Goal: Task Accomplishment & Management: Use online tool/utility

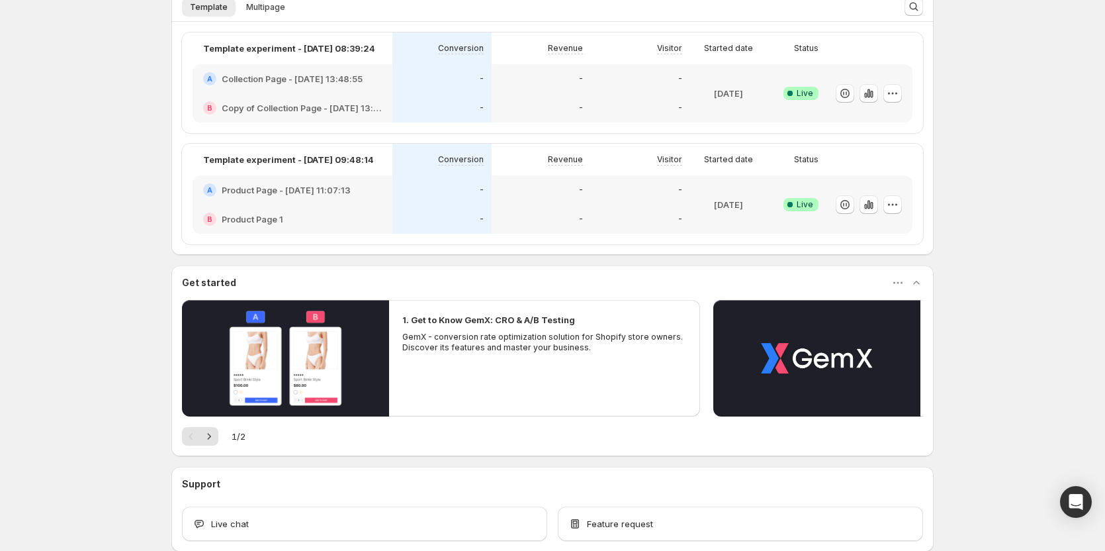
scroll to position [331, 0]
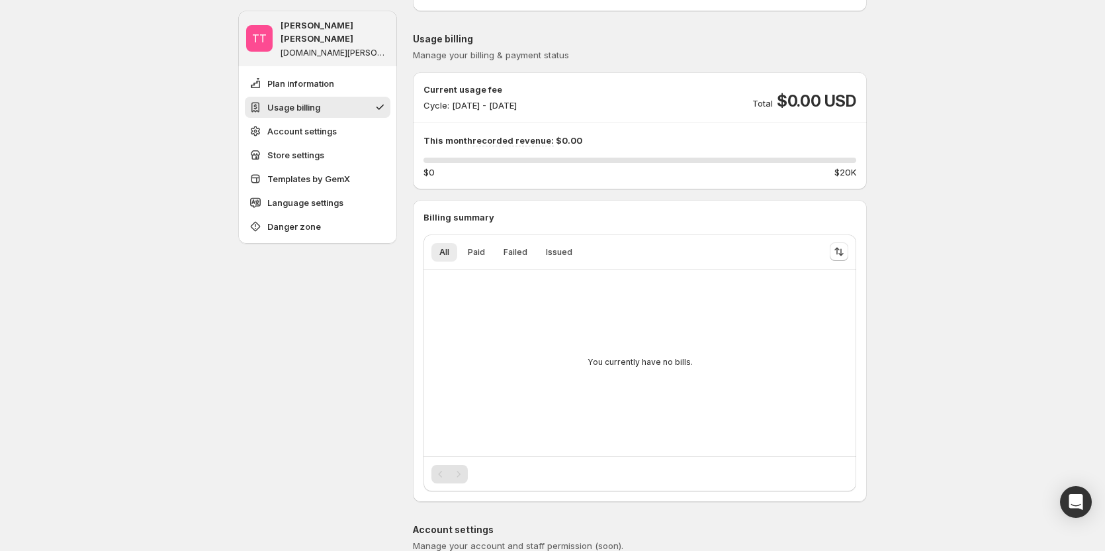
scroll to position [132, 0]
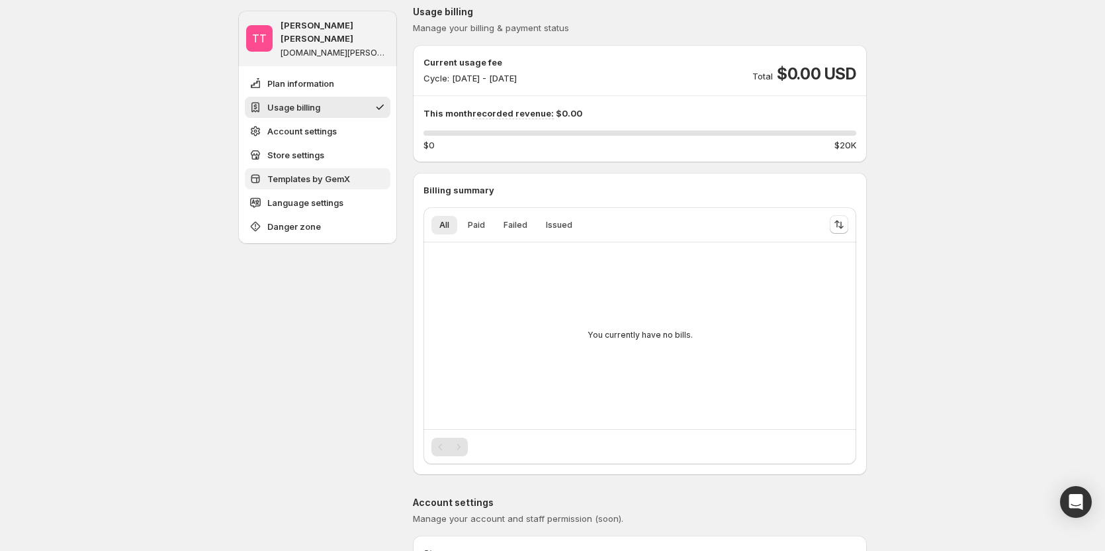
click at [340, 174] on button "Templates by GemX" at bounding box center [318, 178] width 146 height 21
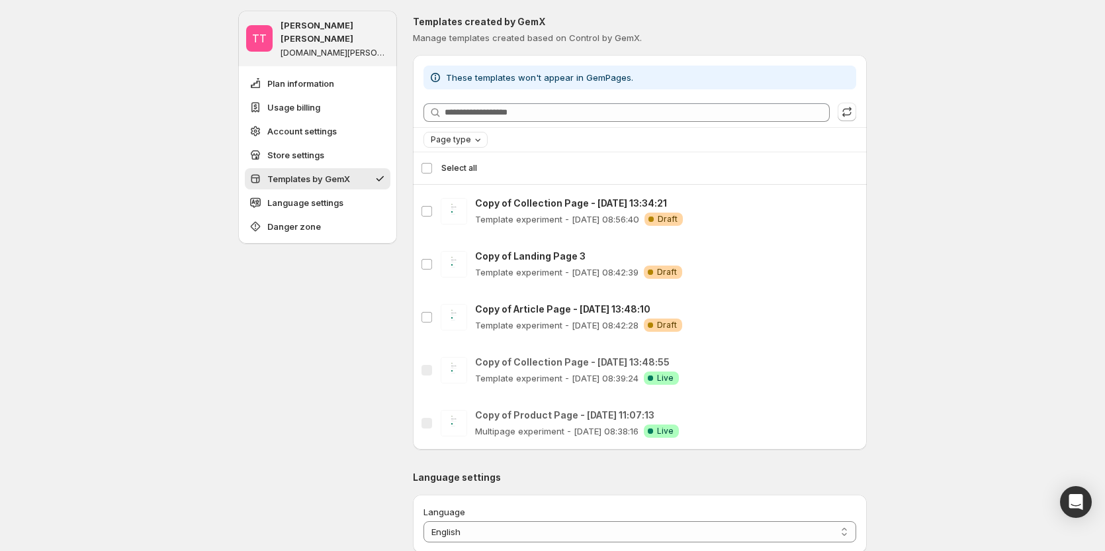
scroll to position [1044, 0]
click at [850, 109] on icon "button" at bounding box center [846, 109] width 13 height 13
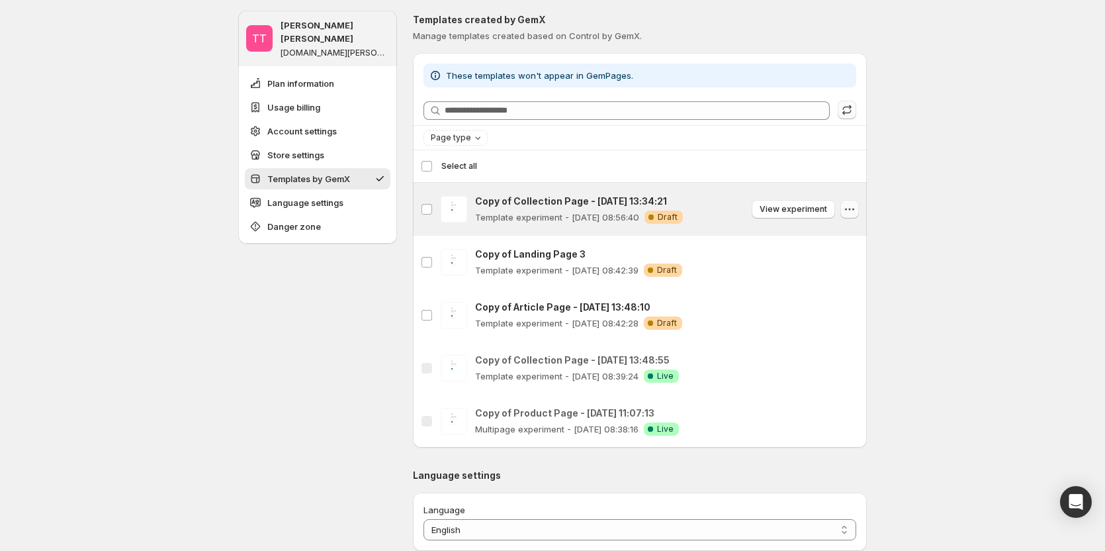
click at [849, 204] on icon "button" at bounding box center [849, 209] width 13 height 13
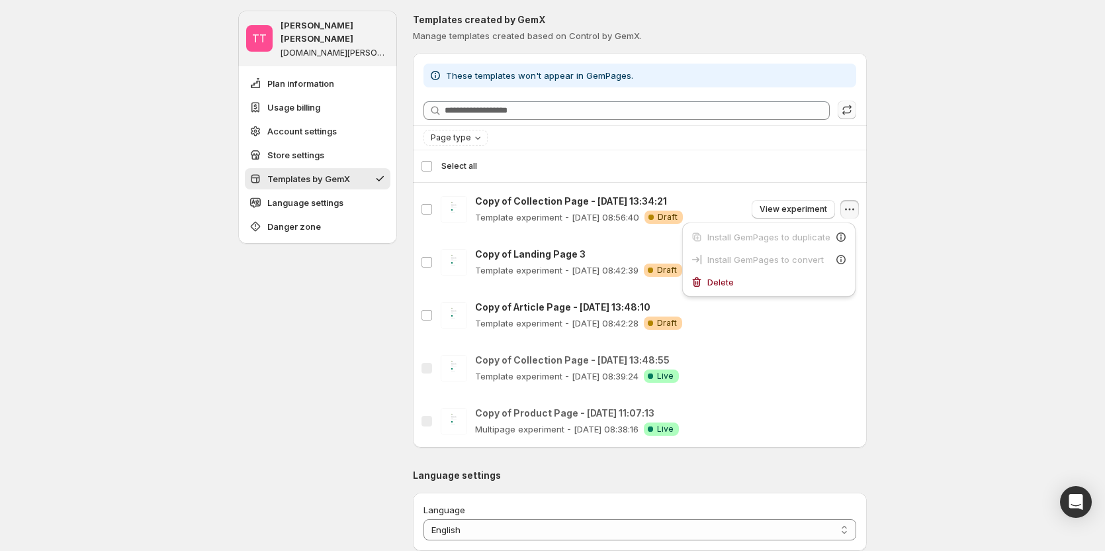
click at [955, 296] on div "TT Tanya Tanya gemcommerce-stg-tanya.myshopify.com Plan information Usage billi…" at bounding box center [552, 39] width 1105 height 2167
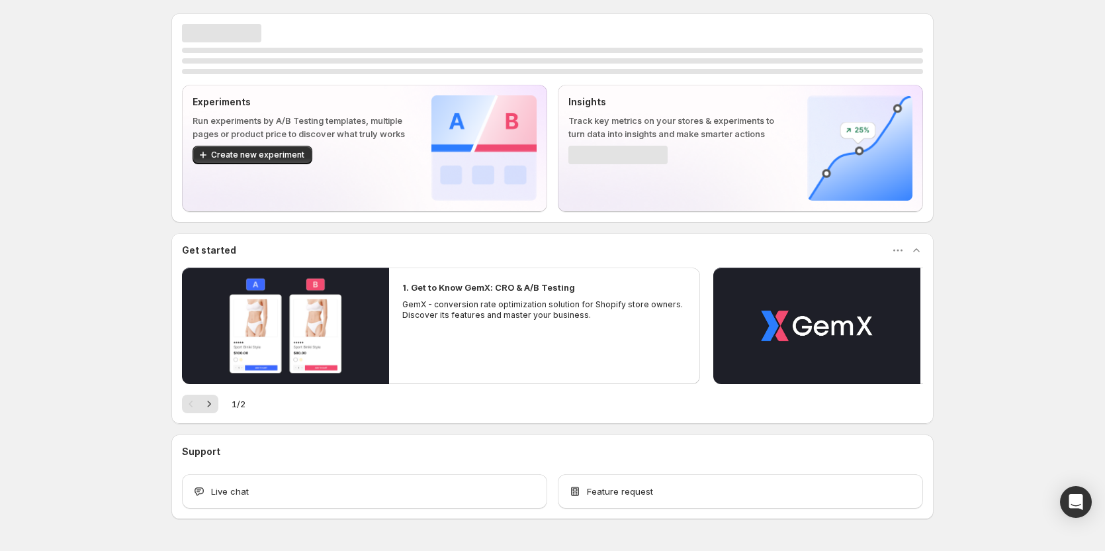
scroll to position [40, 0]
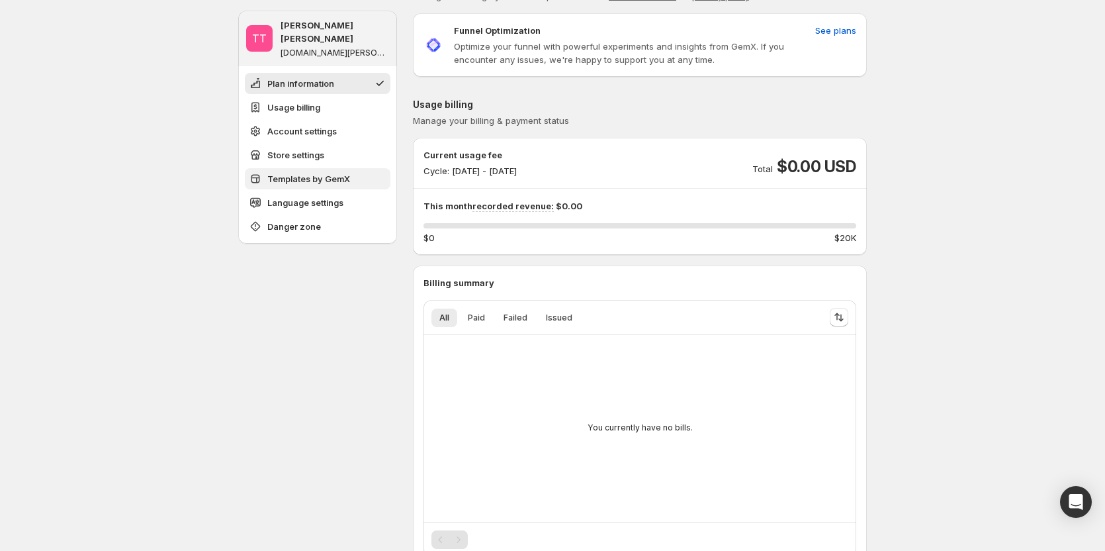
click at [315, 174] on button "Templates by GemX" at bounding box center [318, 178] width 146 height 21
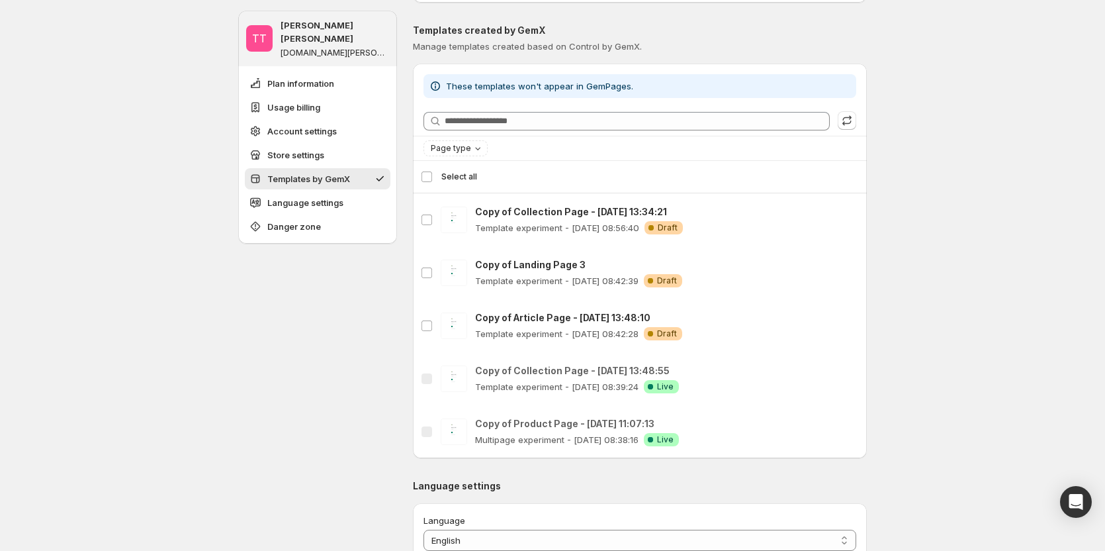
scroll to position [1044, 0]
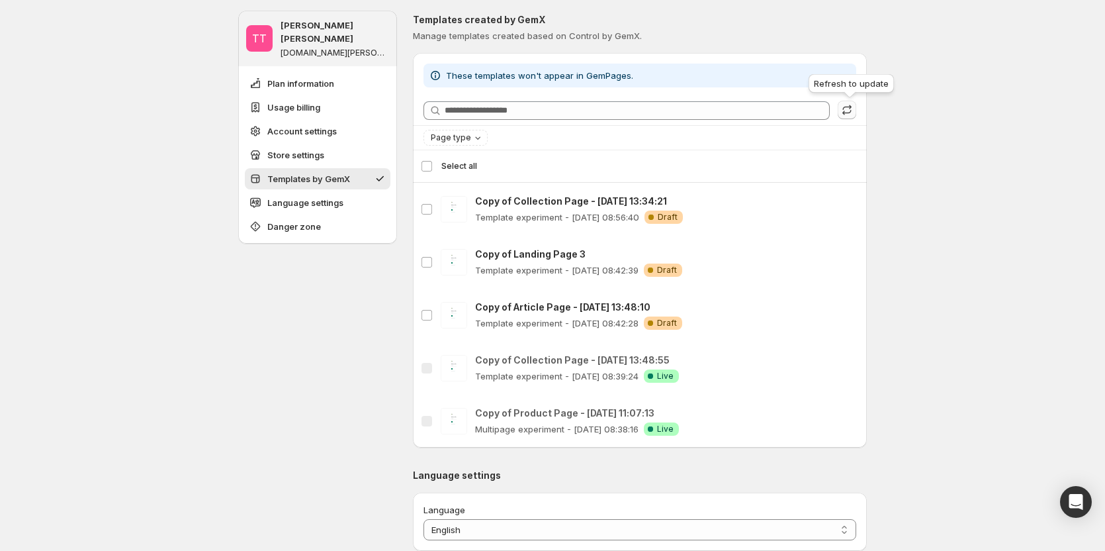
click at [848, 112] on icon "button" at bounding box center [846, 109] width 13 height 13
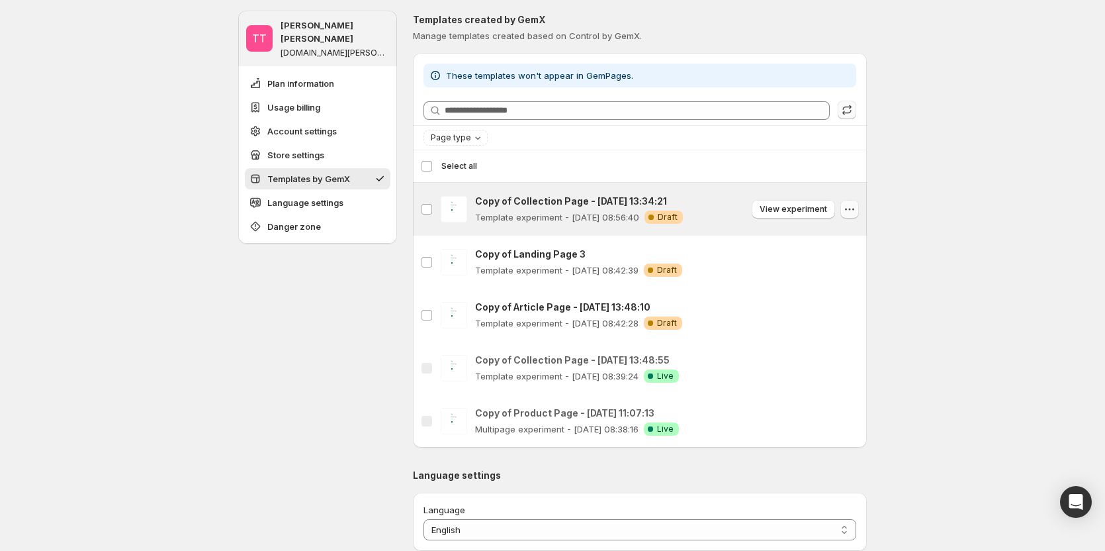
click at [856, 204] on icon "button" at bounding box center [849, 209] width 13 height 13
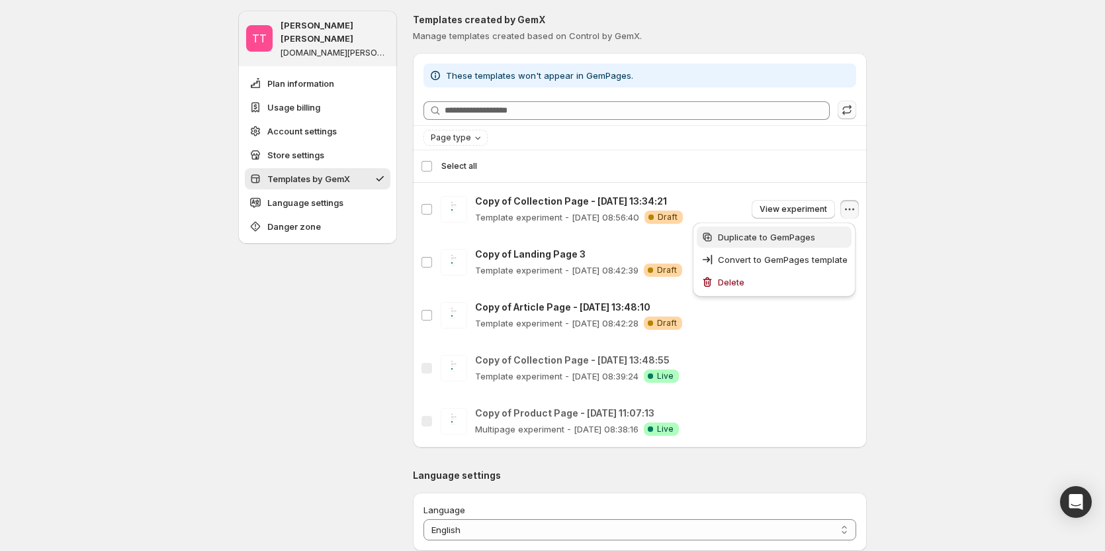
click at [802, 234] on span "Duplicate to GemPages" at bounding box center [766, 237] width 97 height 11
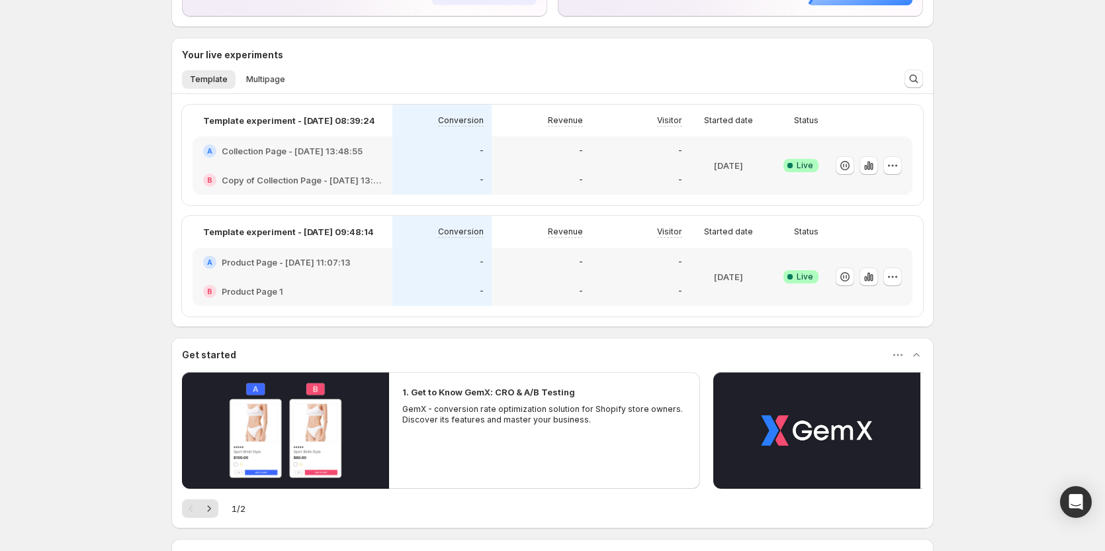
scroll to position [238, 0]
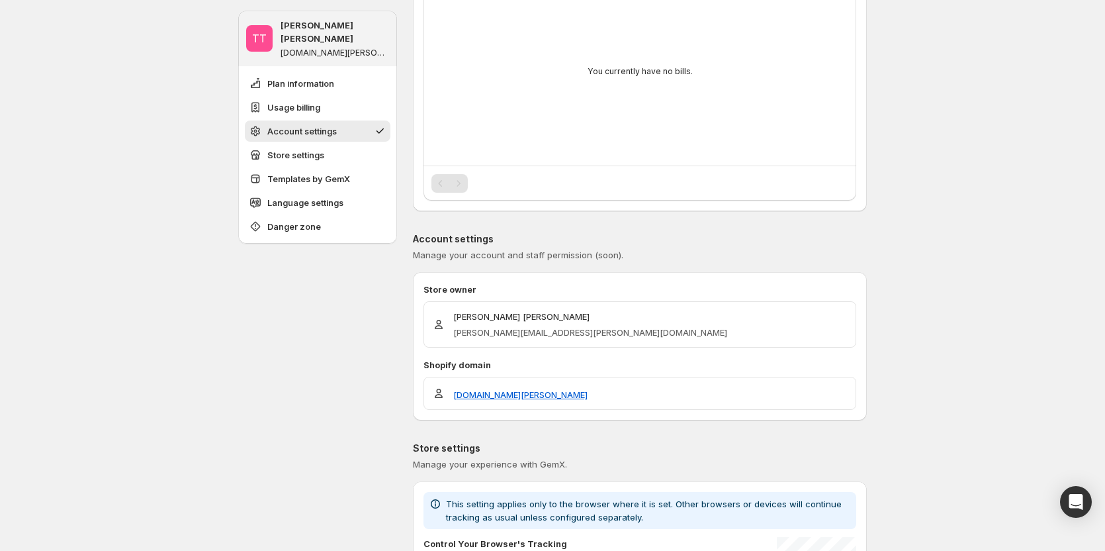
scroll to position [397, 0]
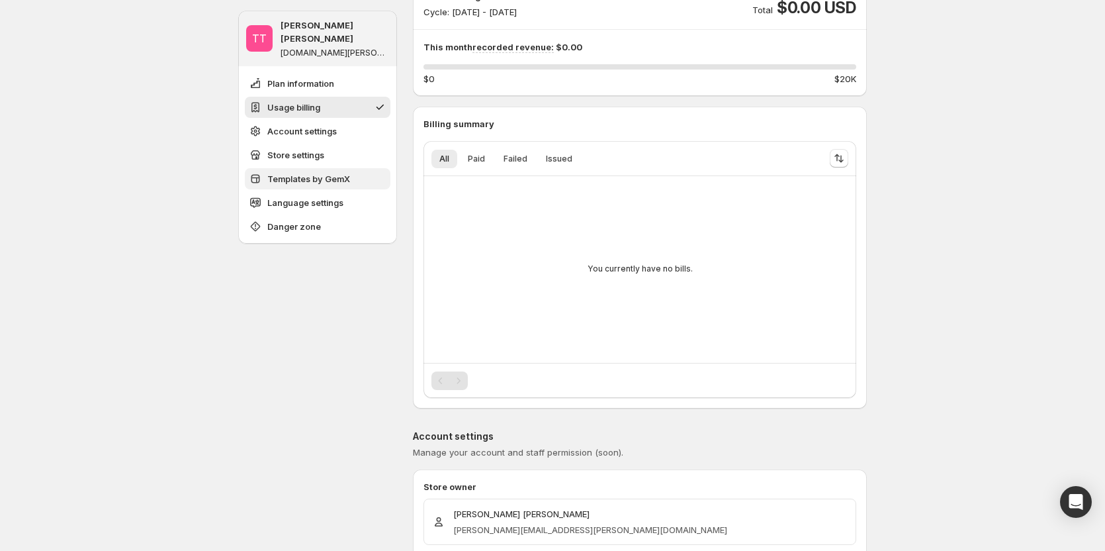
click at [336, 173] on button "Templates by GemX" at bounding box center [318, 178] width 146 height 21
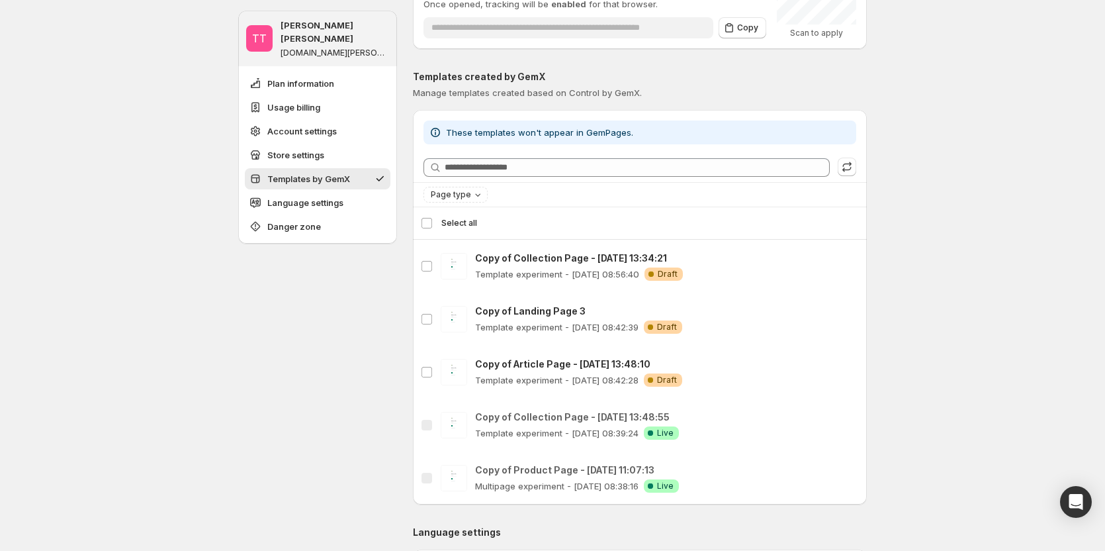
scroll to position [1044, 0]
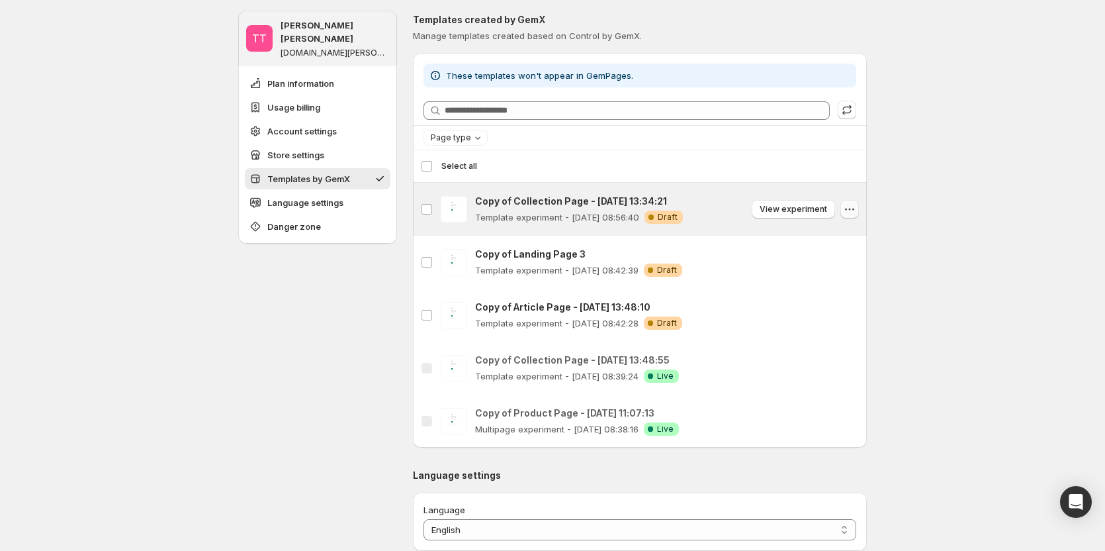
click at [846, 206] on icon "button" at bounding box center [849, 209] width 13 height 13
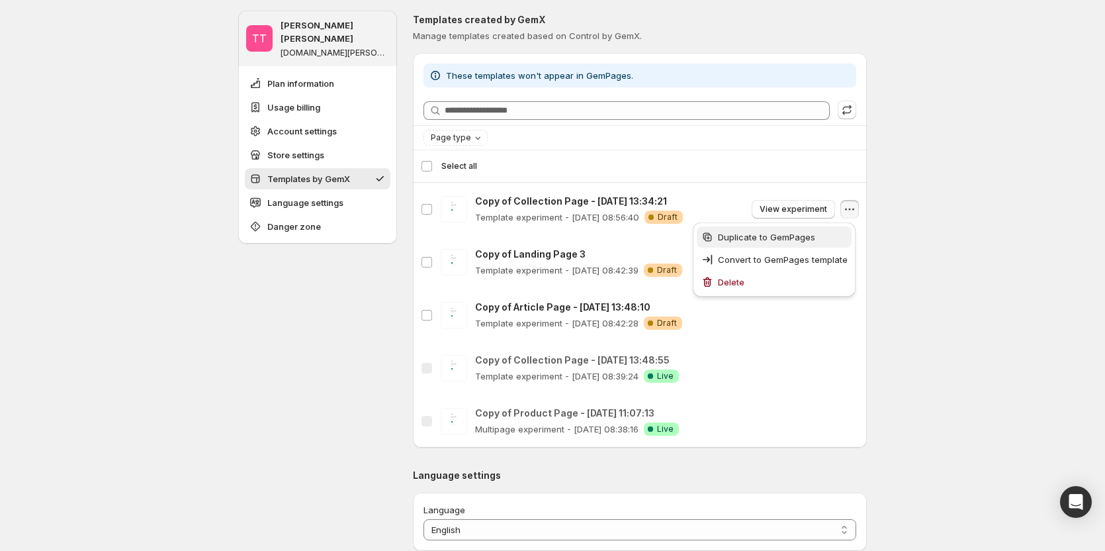
click at [787, 236] on span "Duplicate to GemPages" at bounding box center [766, 237] width 97 height 11
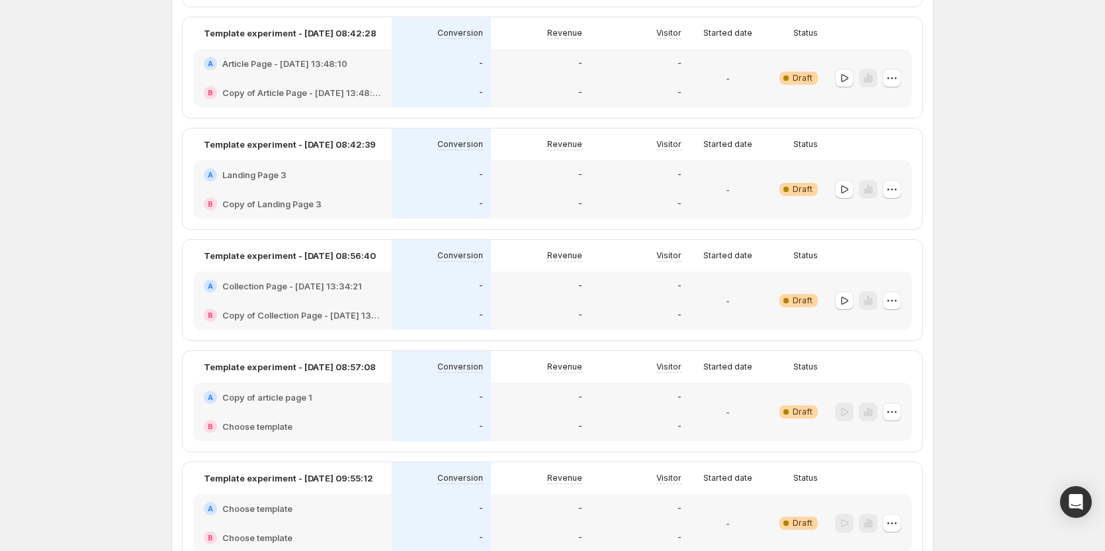
scroll to position [316, 0]
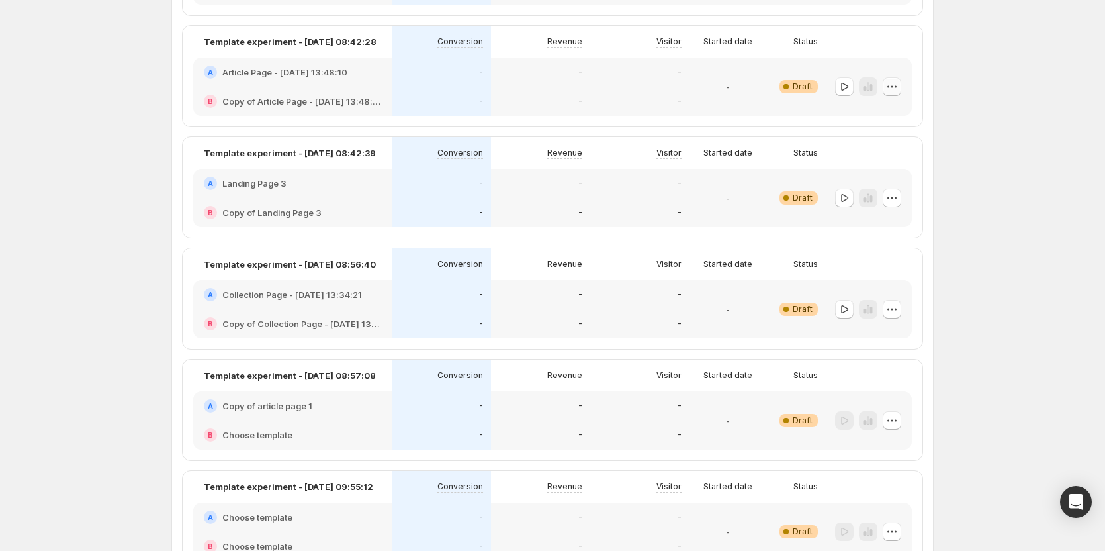
click at [893, 85] on icon "button" at bounding box center [892, 86] width 13 height 13
click at [880, 118] on span "Edit" at bounding box center [879, 114] width 15 height 11
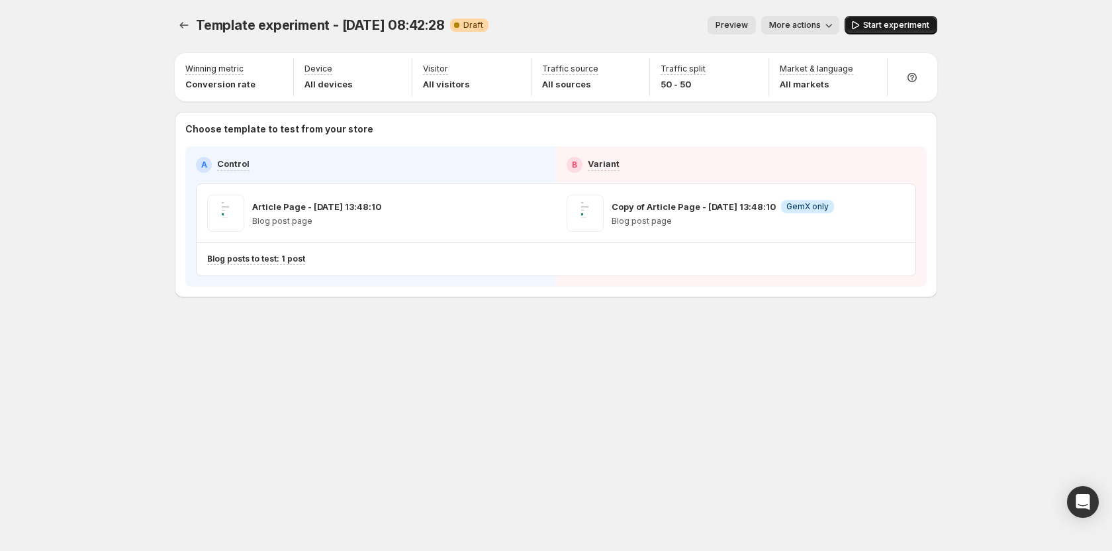
click at [897, 19] on button "Start experiment" at bounding box center [890, 25] width 93 height 19
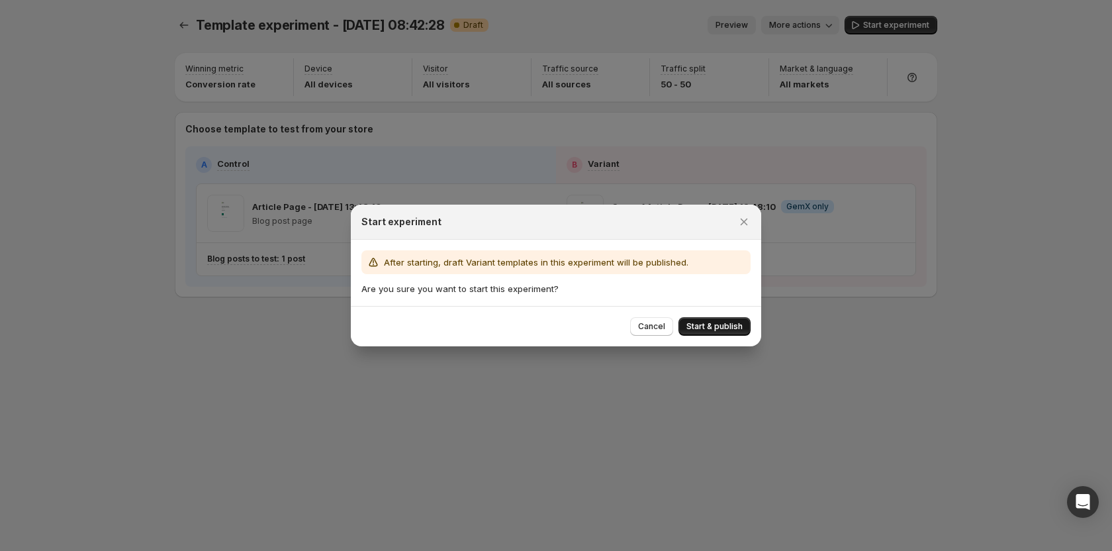
click at [719, 330] on span "Start & publish" at bounding box center [714, 326] width 56 height 11
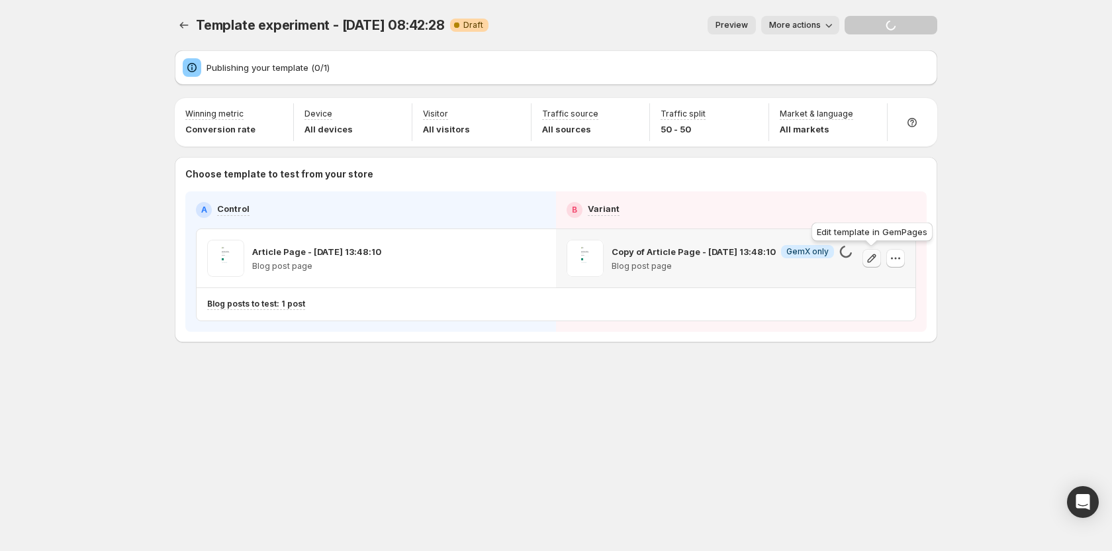
click at [871, 260] on icon "button" at bounding box center [871, 257] width 13 height 13
